Goal: Information Seeking & Learning: Find specific page/section

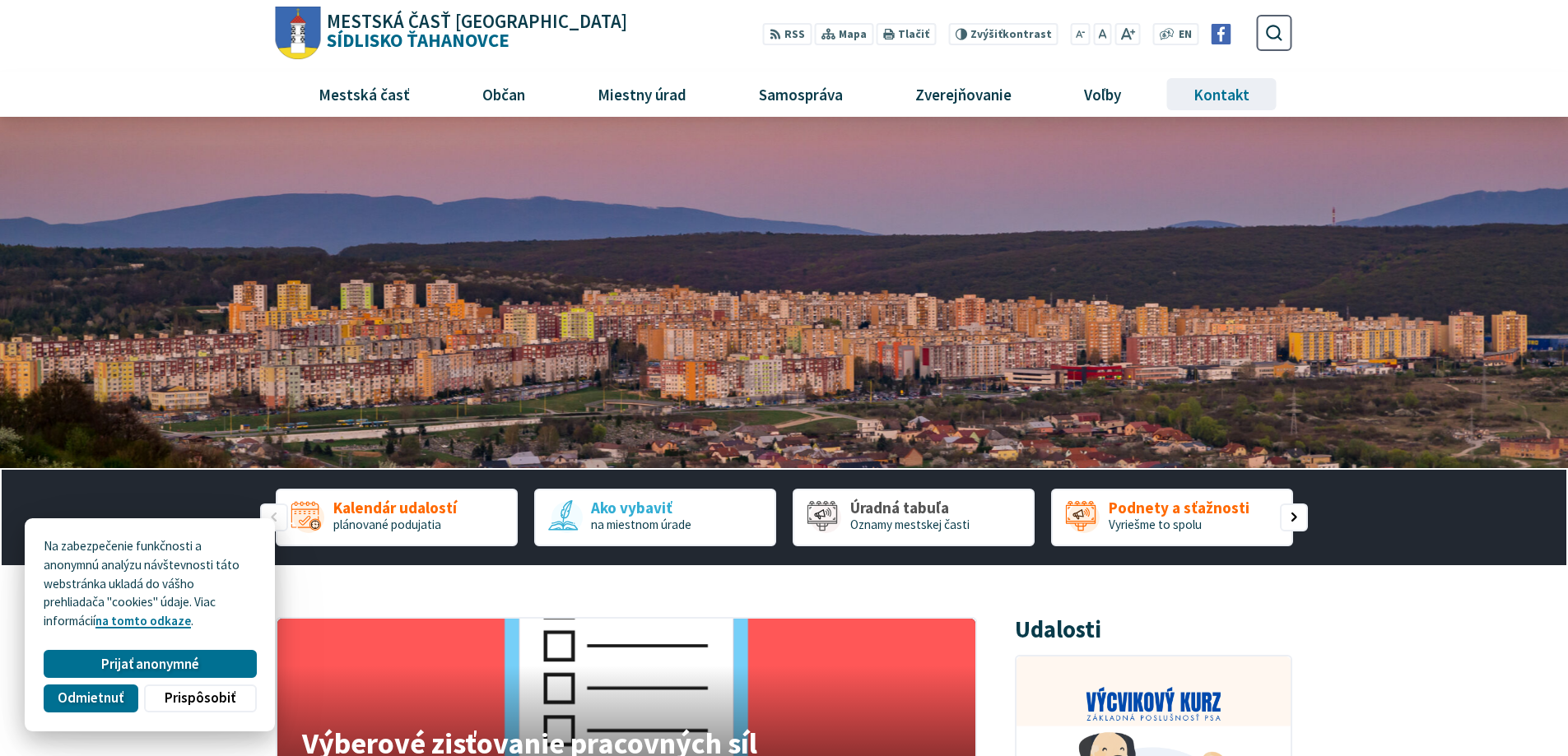
click at [1222, 93] on span "Kontakt" at bounding box center [1222, 93] width 69 height 44
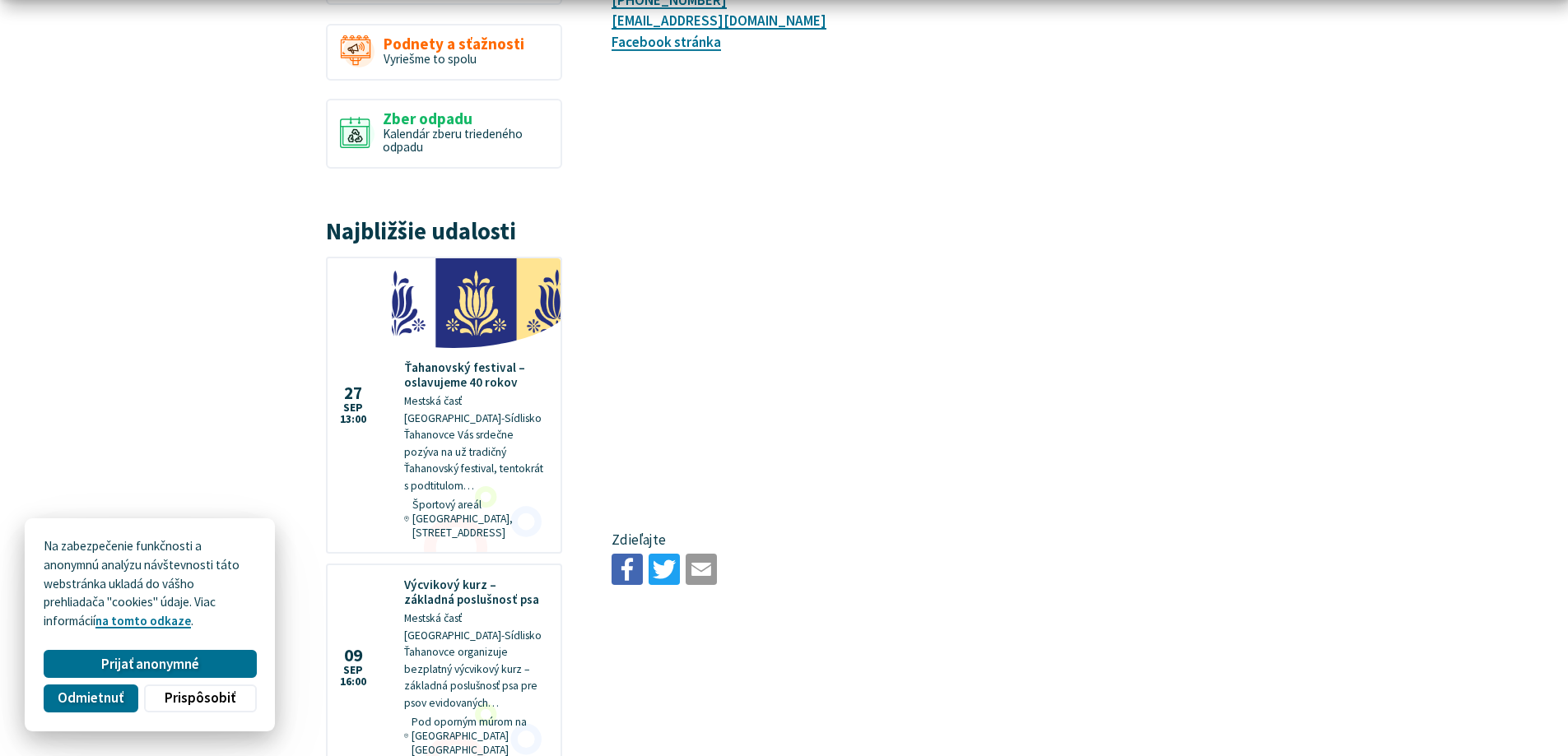
scroll to position [494, 0]
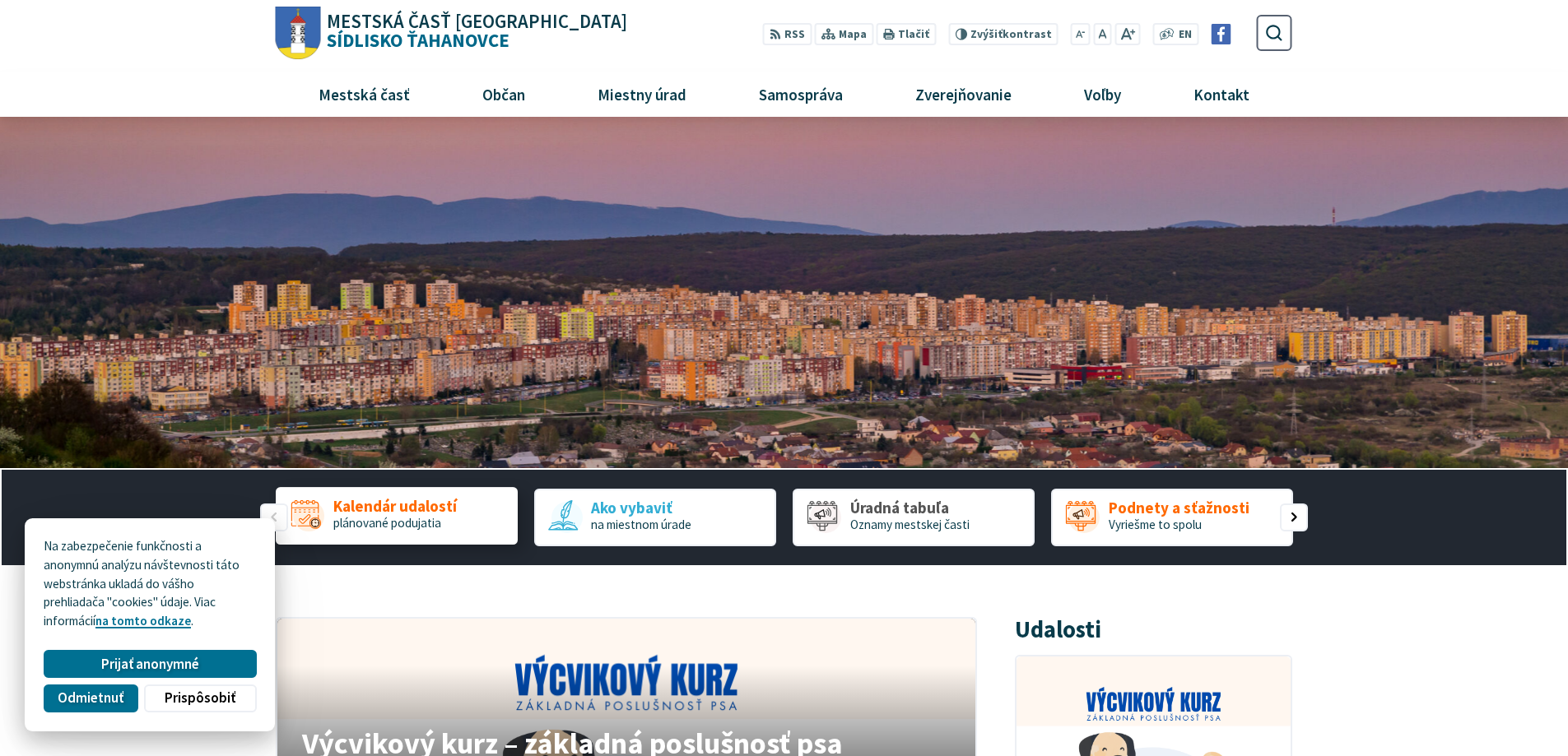
click at [366, 524] on span "plánované podujatia" at bounding box center [387, 523] width 108 height 16
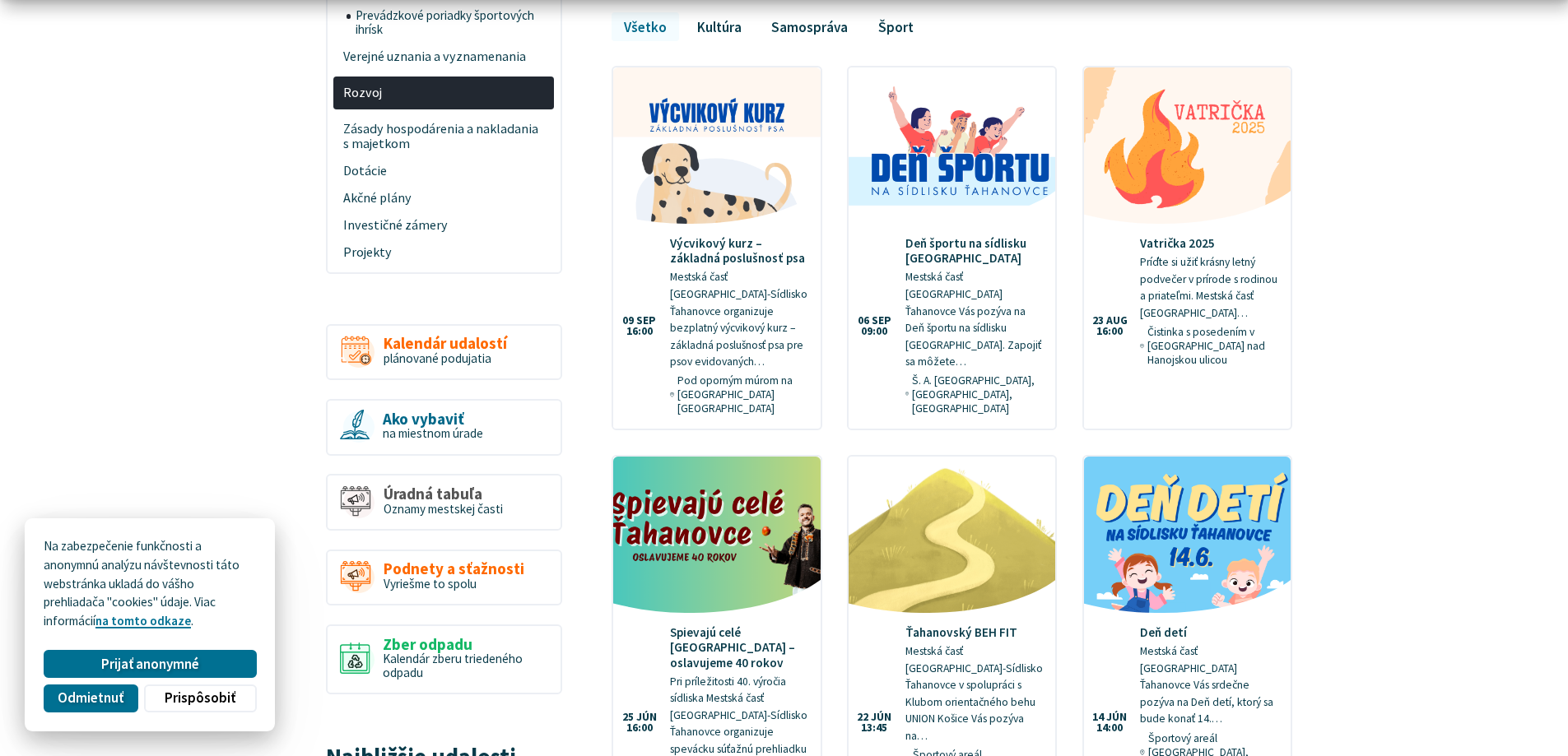
scroll to position [768, 0]
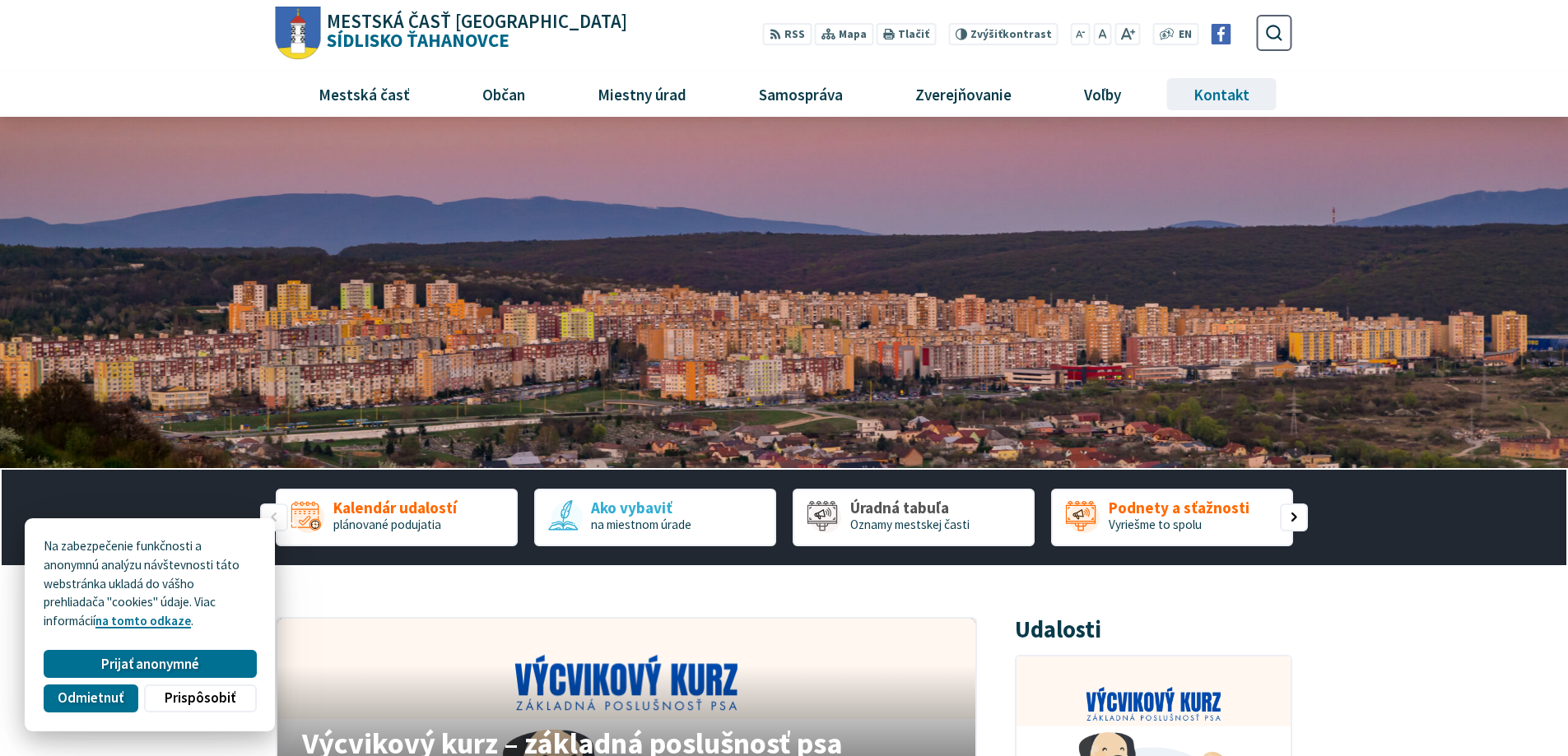
click at [1214, 89] on span "Kontakt" at bounding box center [1222, 93] width 69 height 44
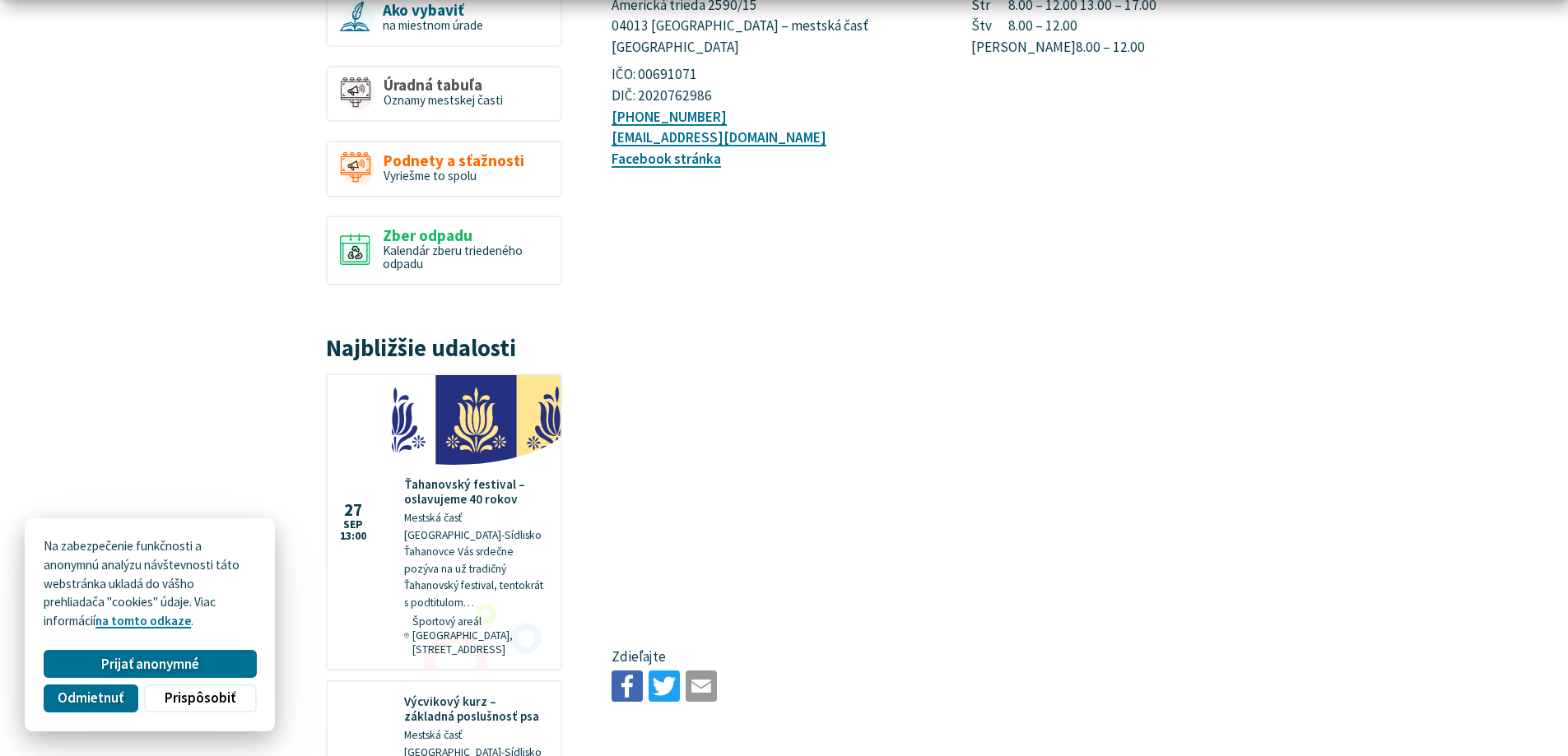
scroll to position [439, 0]
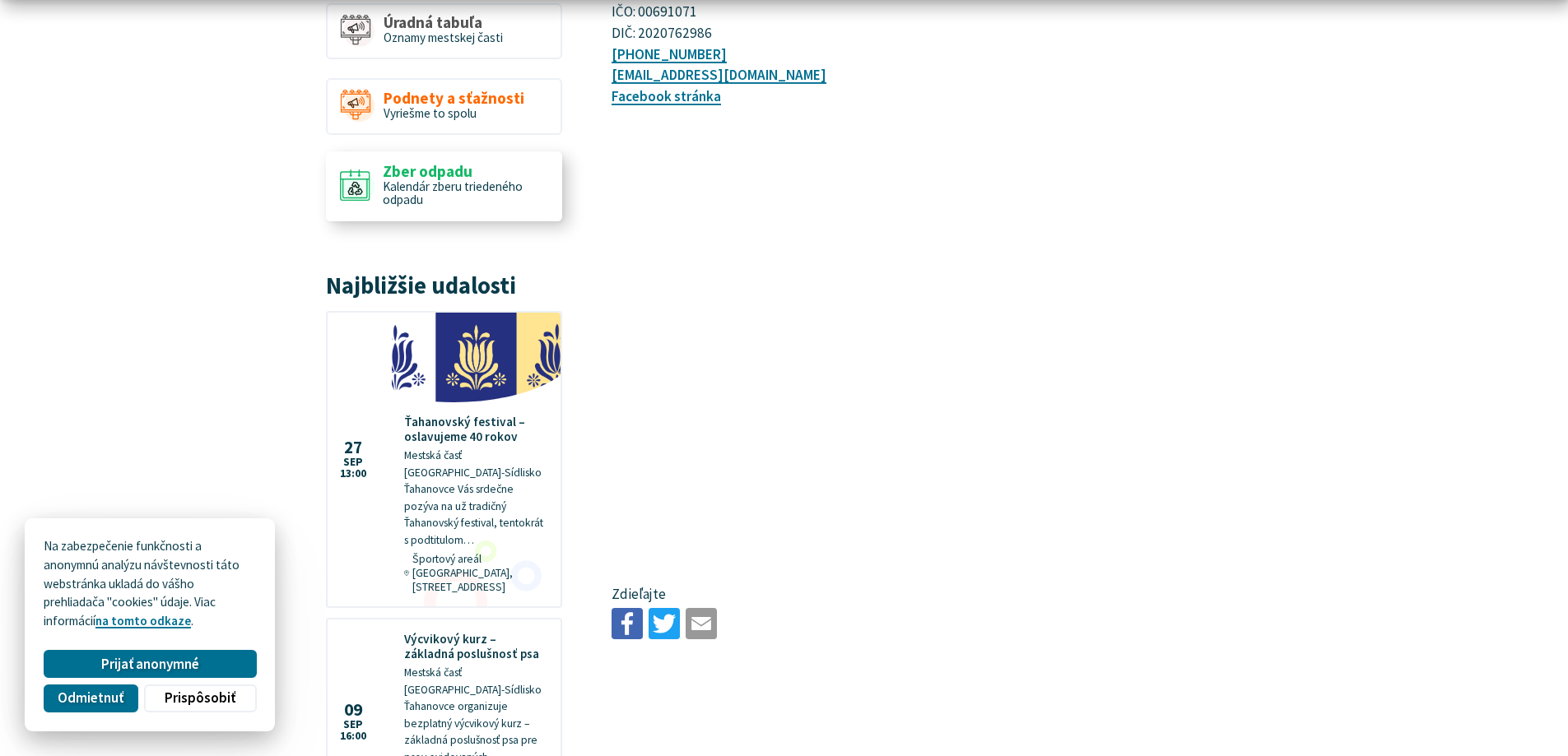
click at [416, 182] on span "Kalendár zberu triedeného odpadu" at bounding box center [452, 193] width 140 height 29
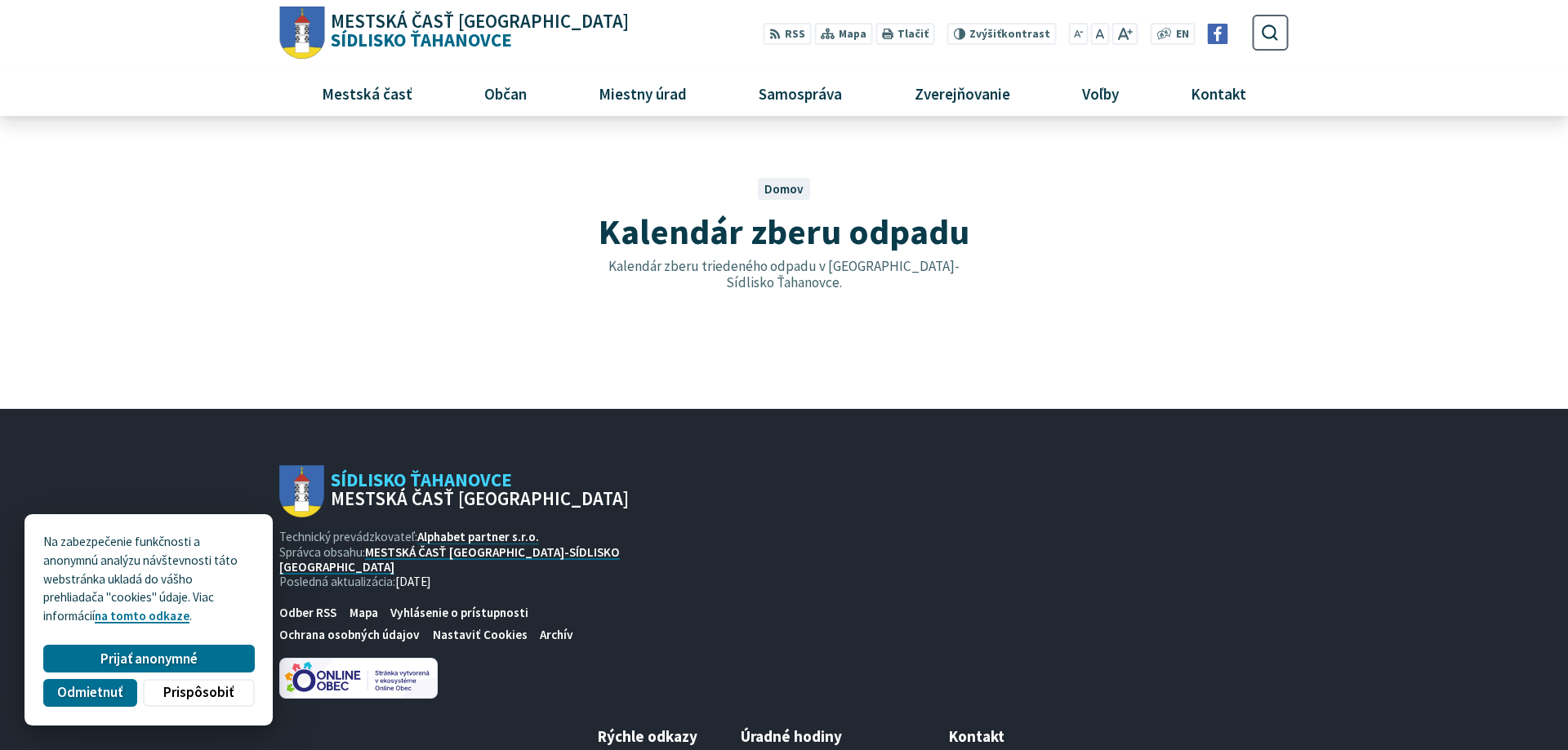
click at [790, 233] on span "Kalendár zberu odpadu" at bounding box center [784, 231] width 371 height 45
click at [786, 188] on span "Domov" at bounding box center [784, 189] width 39 height 16
click at [767, 230] on span "Kalendár zberu odpadu" at bounding box center [784, 231] width 371 height 45
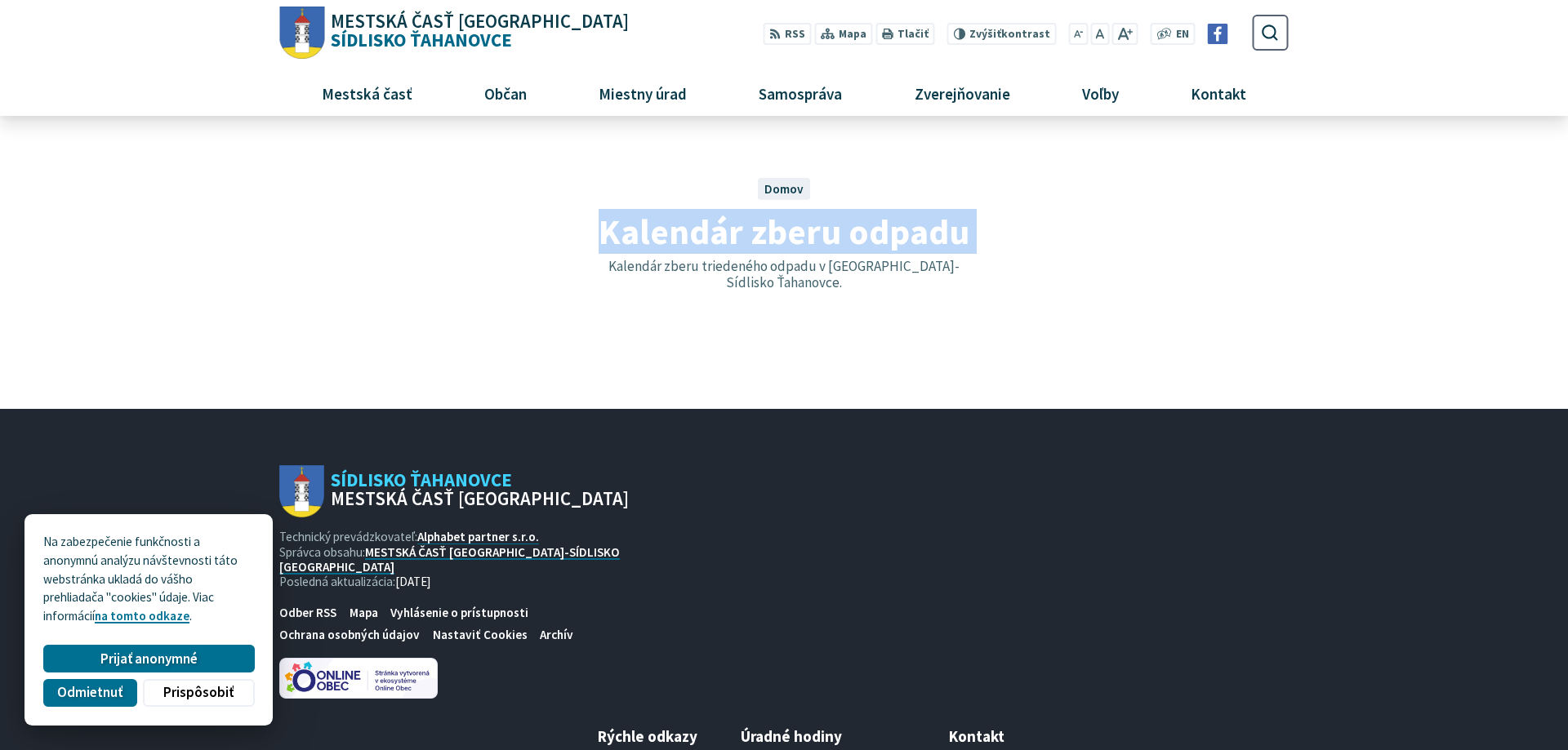
click at [767, 230] on span "Kalendár zberu odpadu" at bounding box center [784, 231] width 371 height 45
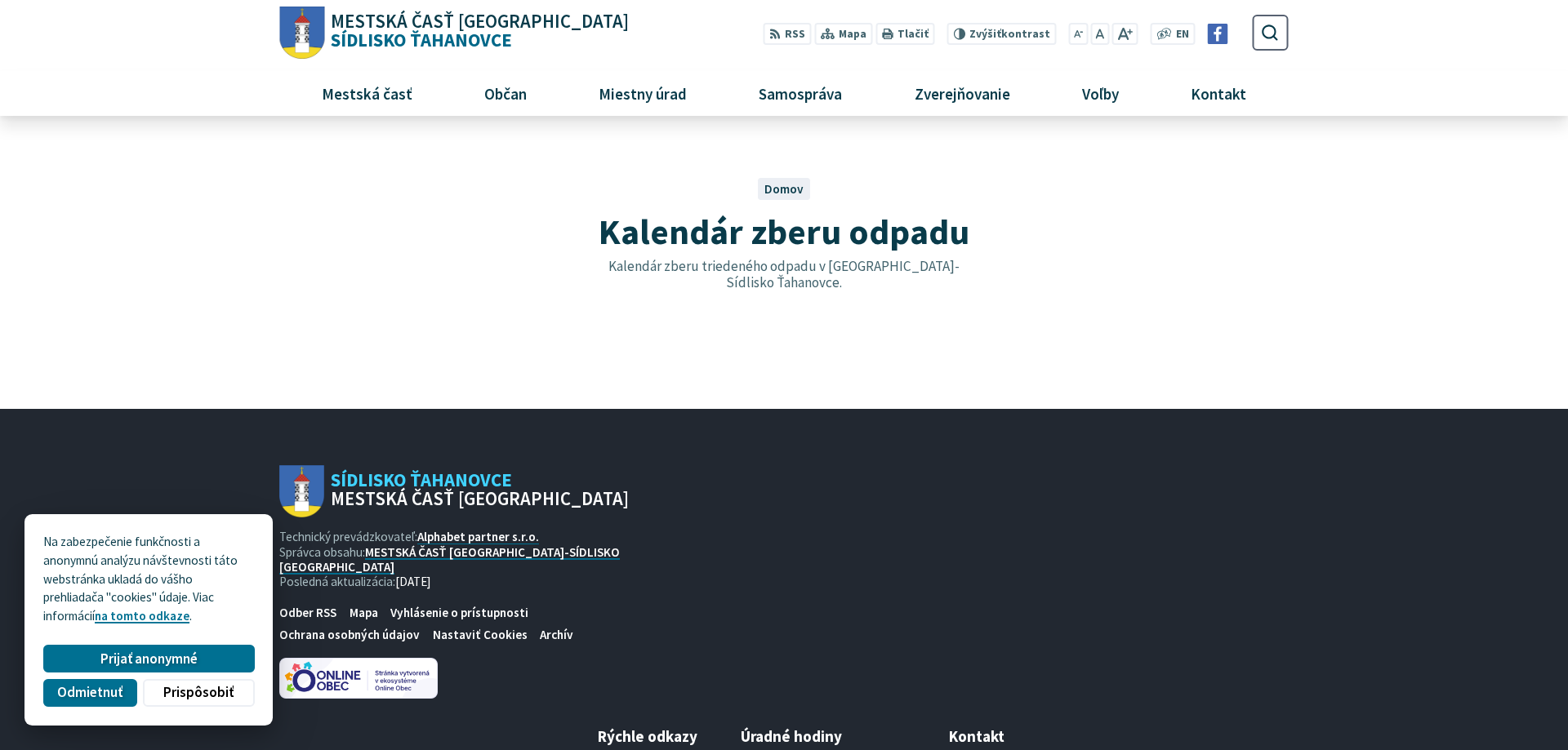
click at [769, 277] on p "Kalendár zberu triedeného odpadu v Košice-Sídlisko Ťahanovce." at bounding box center [783, 275] width 372 height 33
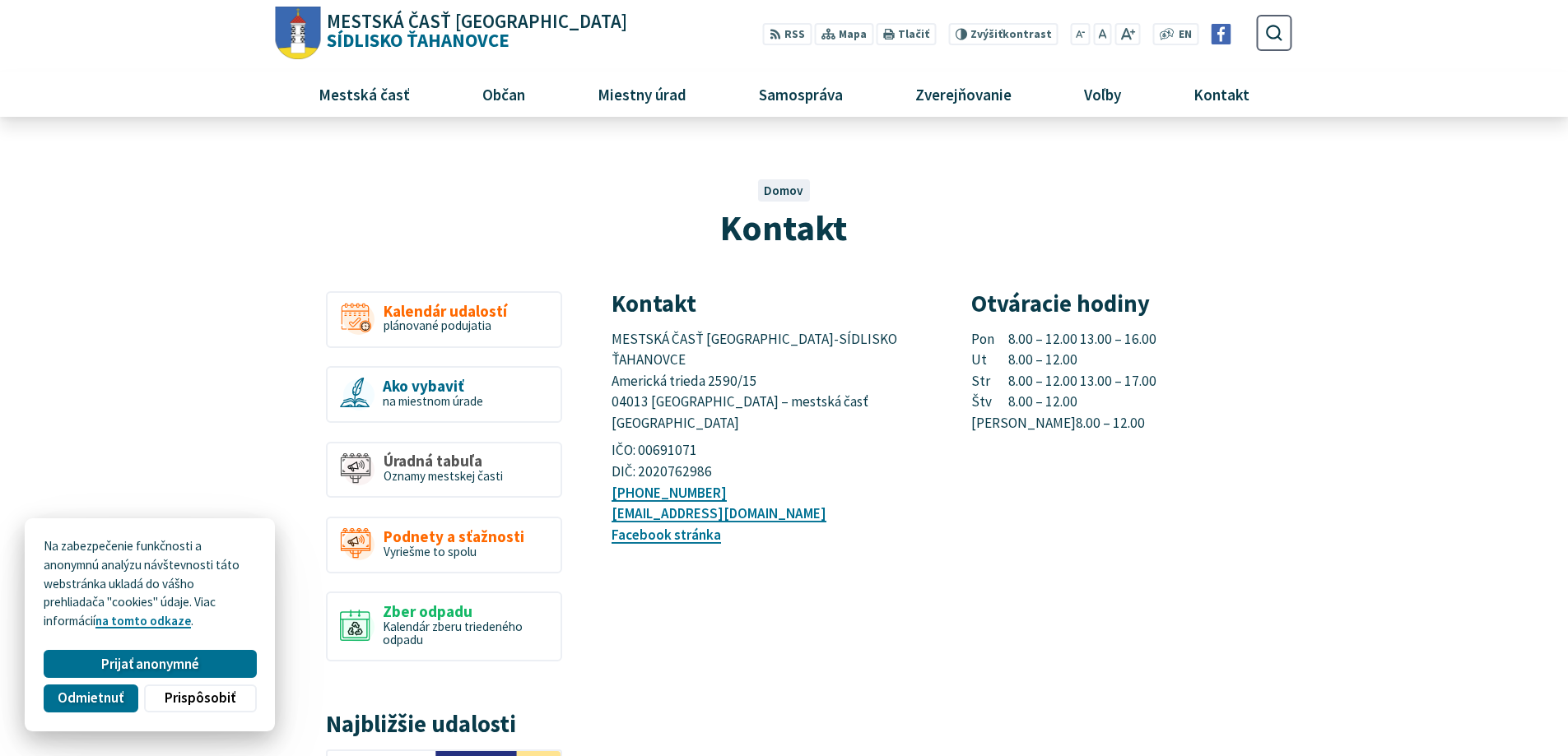
scroll to position [439, 0]
